Goal: Transaction & Acquisition: Purchase product/service

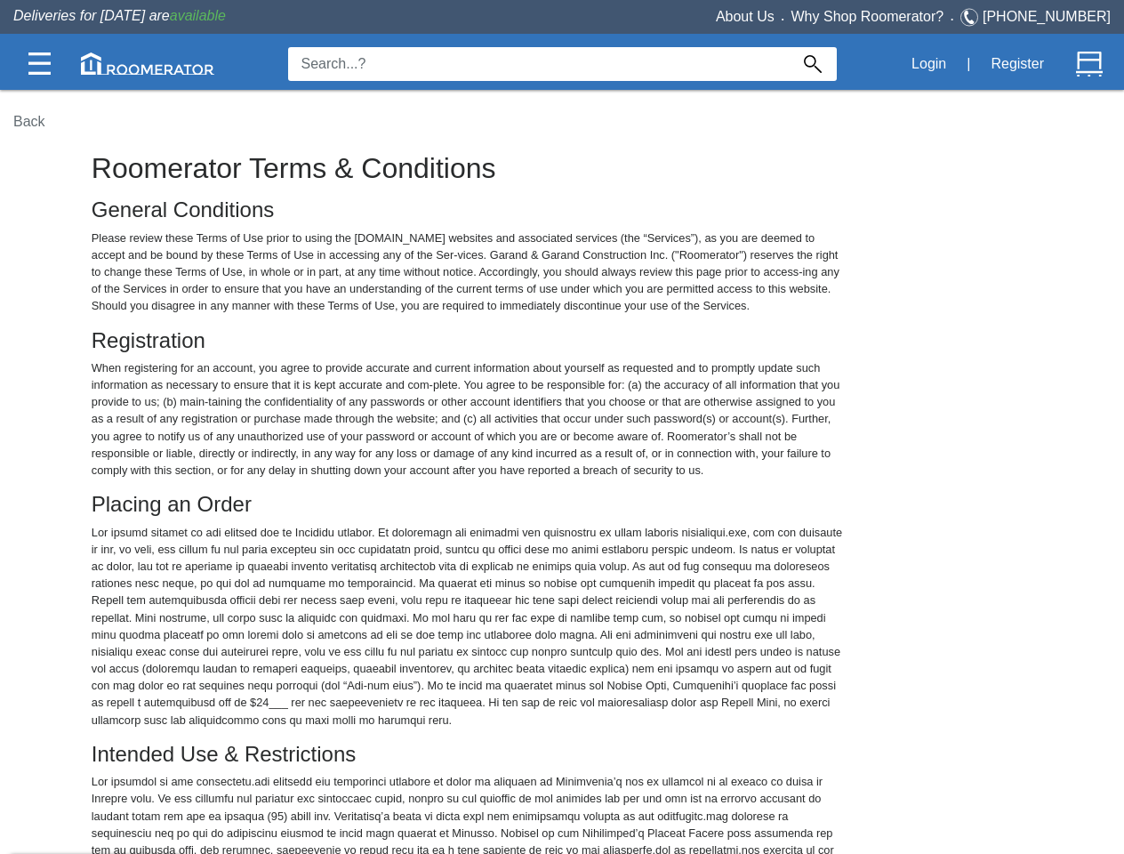
click at [39, 63] on img at bounding box center [39, 63] width 22 height 22
click at [148, 63] on img at bounding box center [147, 63] width 133 height 22
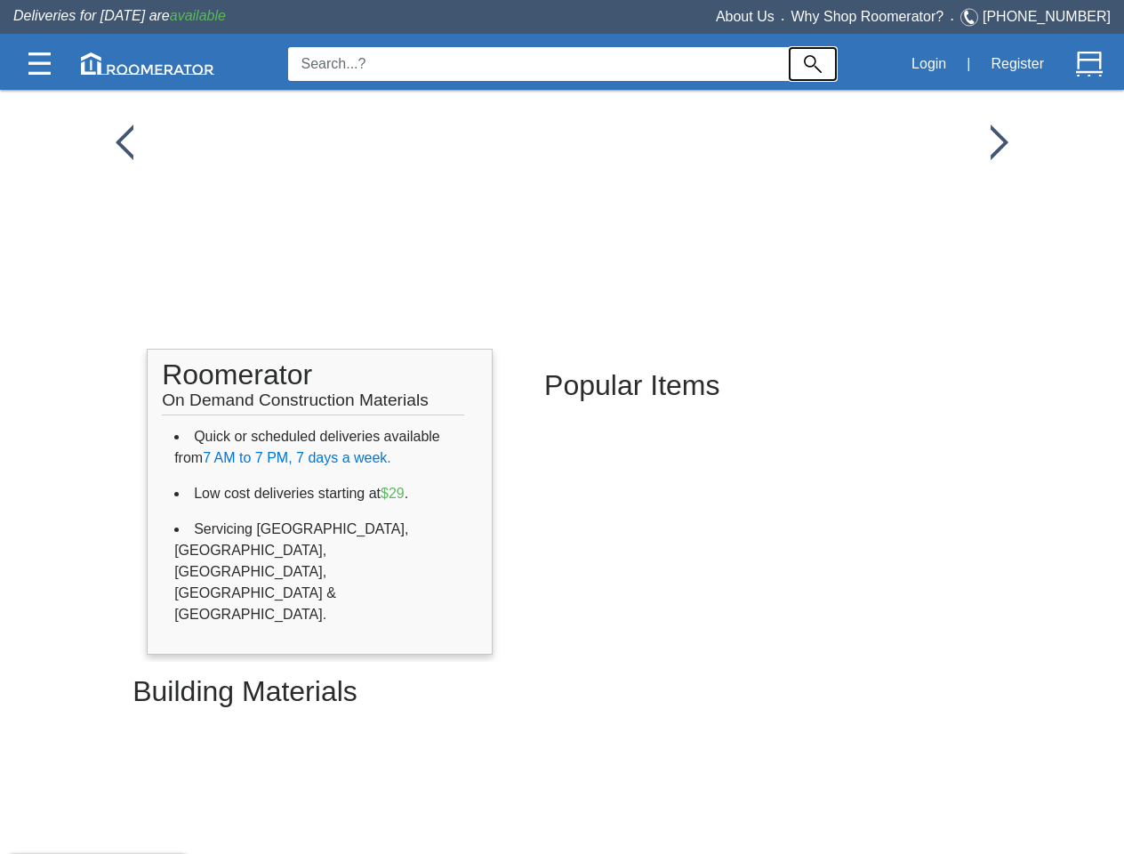
click at [813, 64] on img at bounding box center [813, 64] width 18 height 18
click at [928, 64] on button "Login" at bounding box center [929, 63] width 54 height 37
click at [1017, 64] on button "Register" at bounding box center [1017, 63] width 73 height 37
click at [1089, 64] on img at bounding box center [1089, 64] width 27 height 27
